Goal: Navigation & Orientation: Find specific page/section

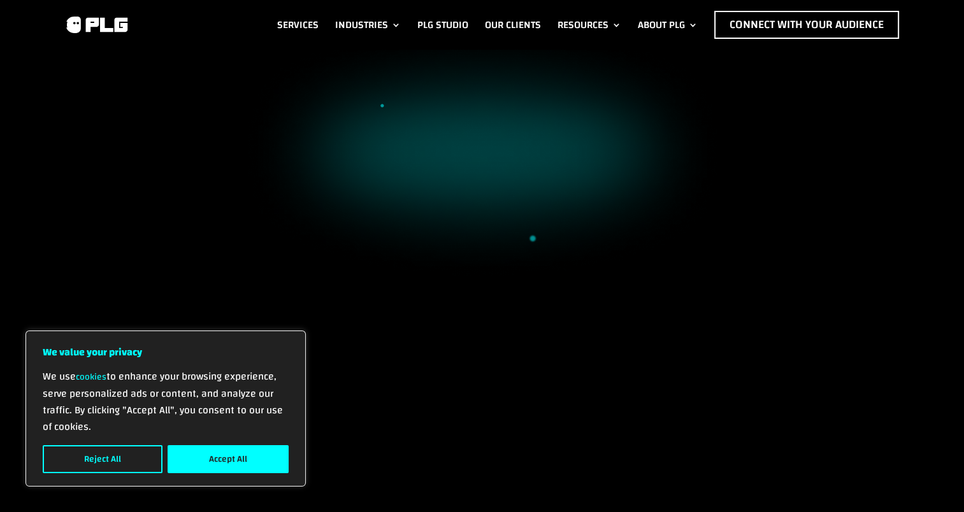
click at [227, 460] on button "Accept All" at bounding box center [228, 460] width 121 height 28
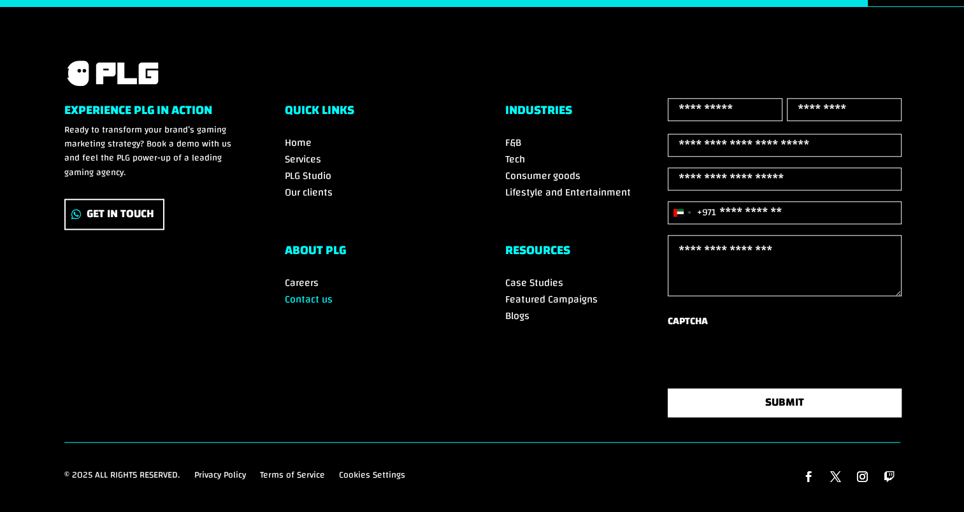
scroll to position [1178, 0]
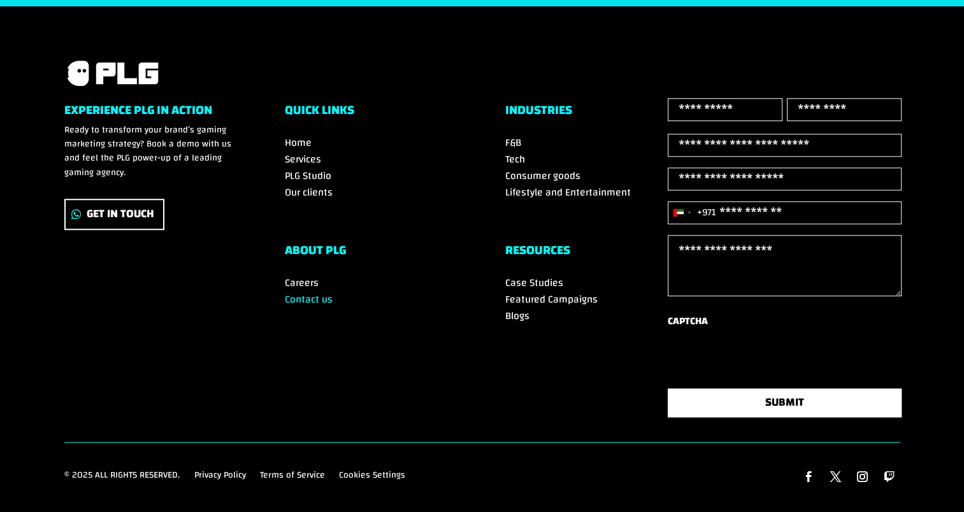
click at [278, 472] on link "Terms of Service" at bounding box center [292, 478] width 65 height 20
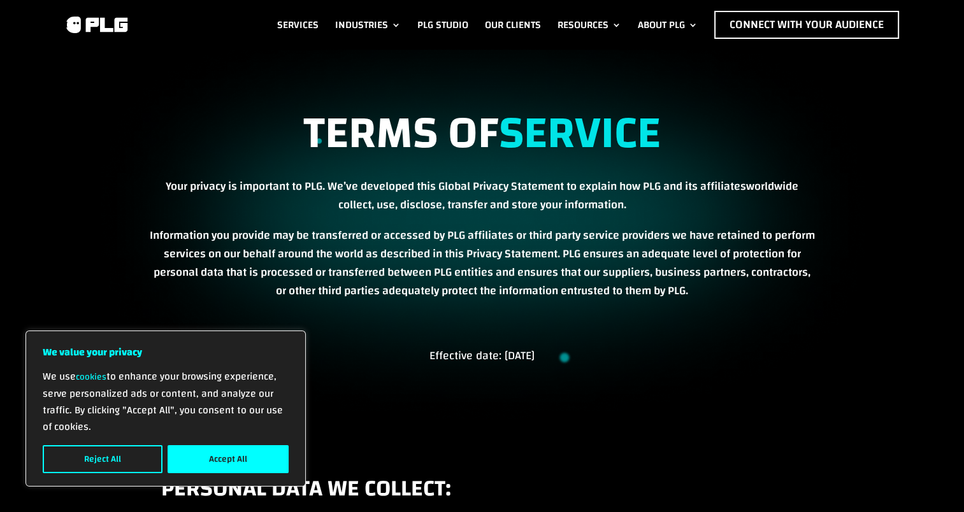
click at [196, 461] on button "Accept All" at bounding box center [228, 460] width 121 height 28
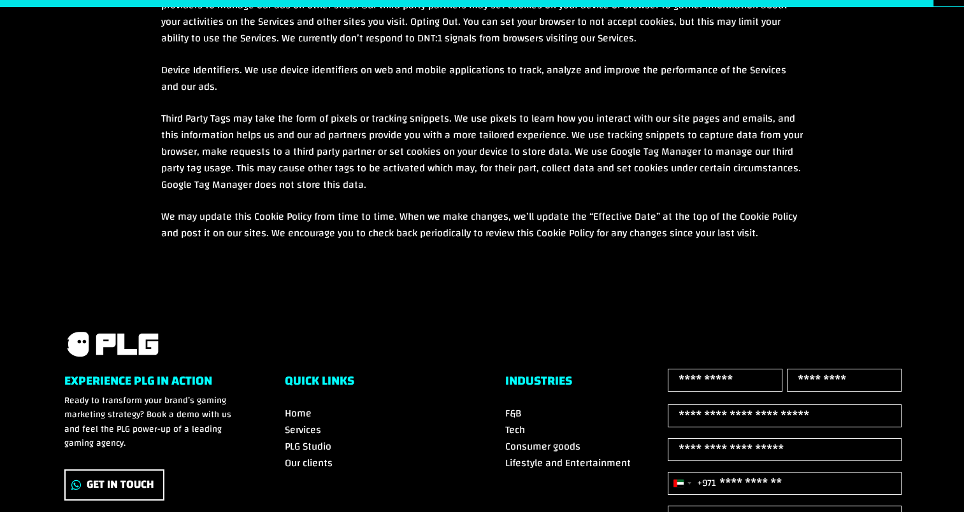
scroll to position [5052, 0]
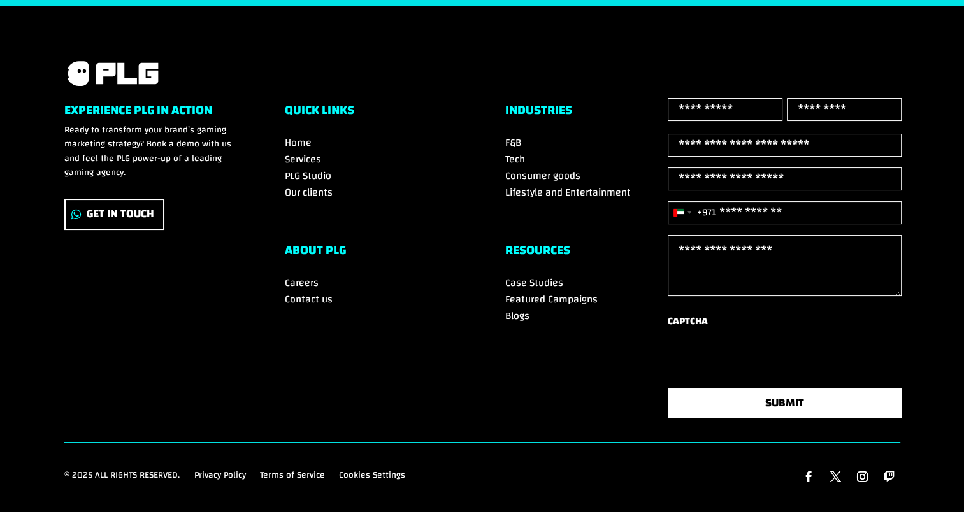
click at [301, 290] on span "Contact us" at bounding box center [309, 299] width 48 height 19
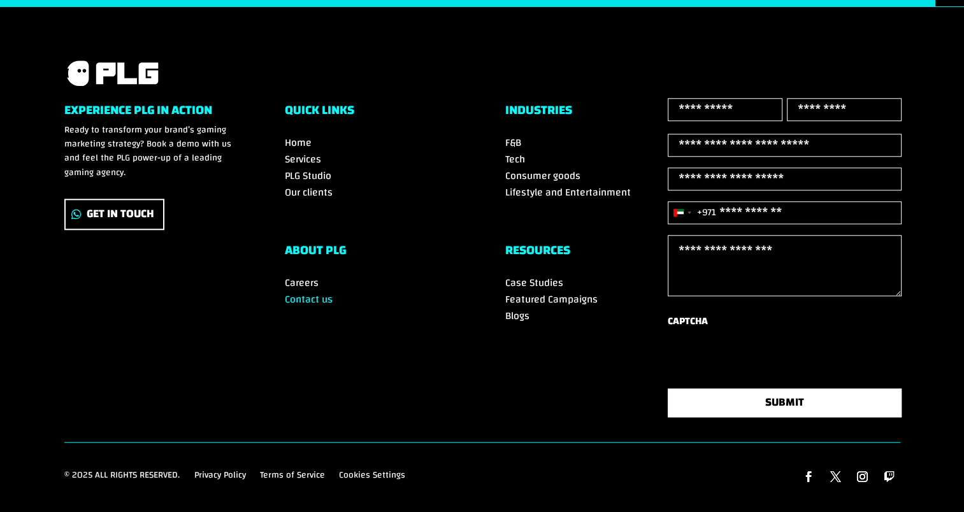
scroll to position [1178, 0]
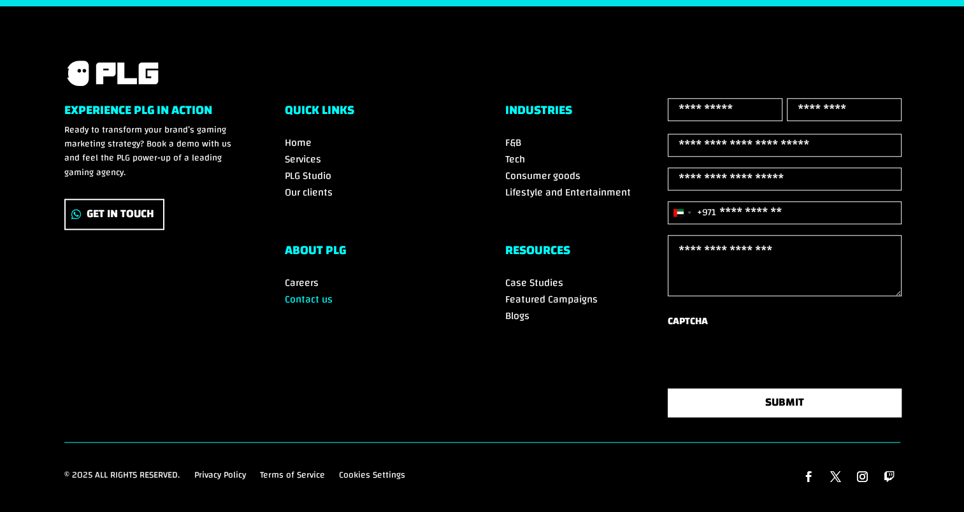
click at [293, 471] on link "Terms of Service" at bounding box center [292, 478] width 65 height 20
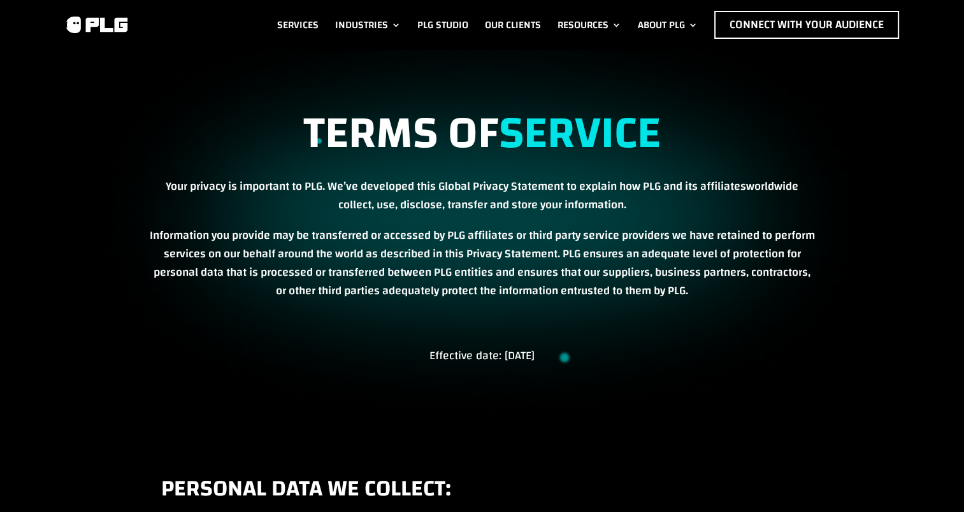
click at [395, 25] on link "Industries" at bounding box center [368, 25] width 66 height 28
click at [391, 23] on link "Industries" at bounding box center [368, 25] width 66 height 28
click at [347, 18] on link "Industries" at bounding box center [368, 25] width 66 height 28
